Goal: Task Accomplishment & Management: Manage account settings

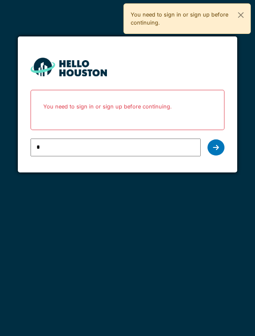
type input "**********"
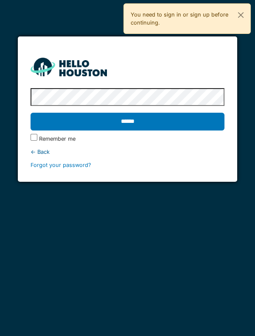
click at [129, 118] on input "******" at bounding box center [128, 122] width 194 height 18
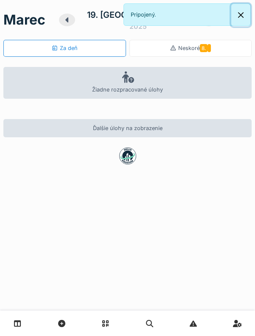
click at [239, 11] on button "Zatvoriť" at bounding box center [240, 15] width 19 height 22
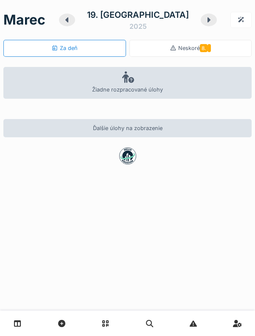
click at [194, 50] on font "Neskoré" at bounding box center [189, 48] width 22 height 6
